Goal: Book appointment/travel/reservation

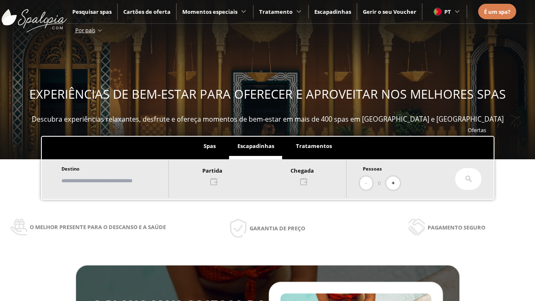
click at [118, 181] on input "text" at bounding box center [111, 180] width 104 height 15
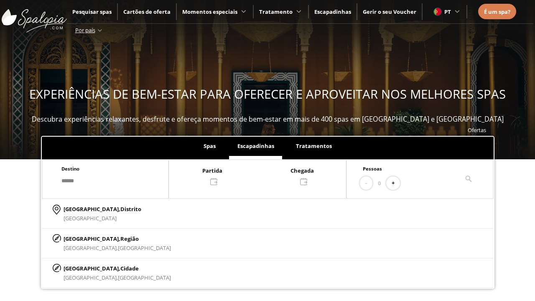
type input "******"
click at [84, 268] on p "[GEOGRAPHIC_DATA], Cidade" at bounding box center [117, 268] width 107 height 9
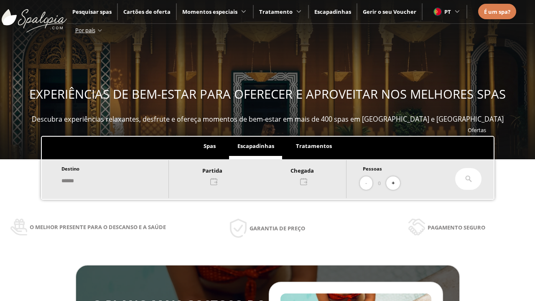
click at [266, 175] on div at bounding box center [257, 176] width 177 height 20
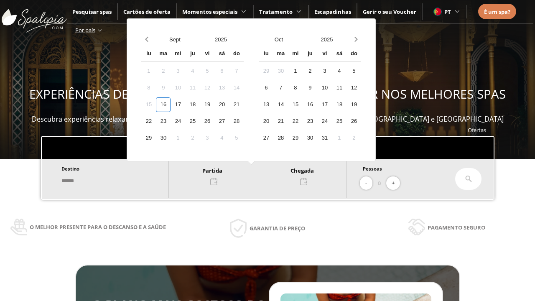
click at [200, 104] on div "18" at bounding box center [192, 104] width 15 height 15
click at [214, 104] on div "19" at bounding box center [207, 104] width 15 height 15
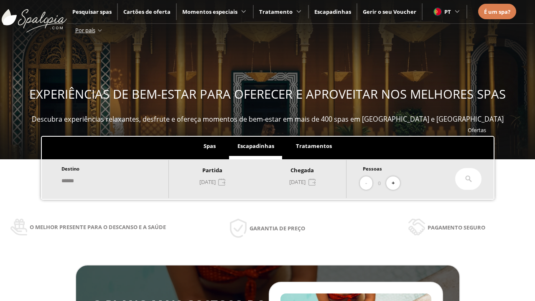
click at [396, 183] on button "+" at bounding box center [393, 183] width 14 height 14
click at [469, 179] on icon at bounding box center [468, 179] width 7 height 7
